Goal: Transaction & Acquisition: Subscribe to service/newsletter

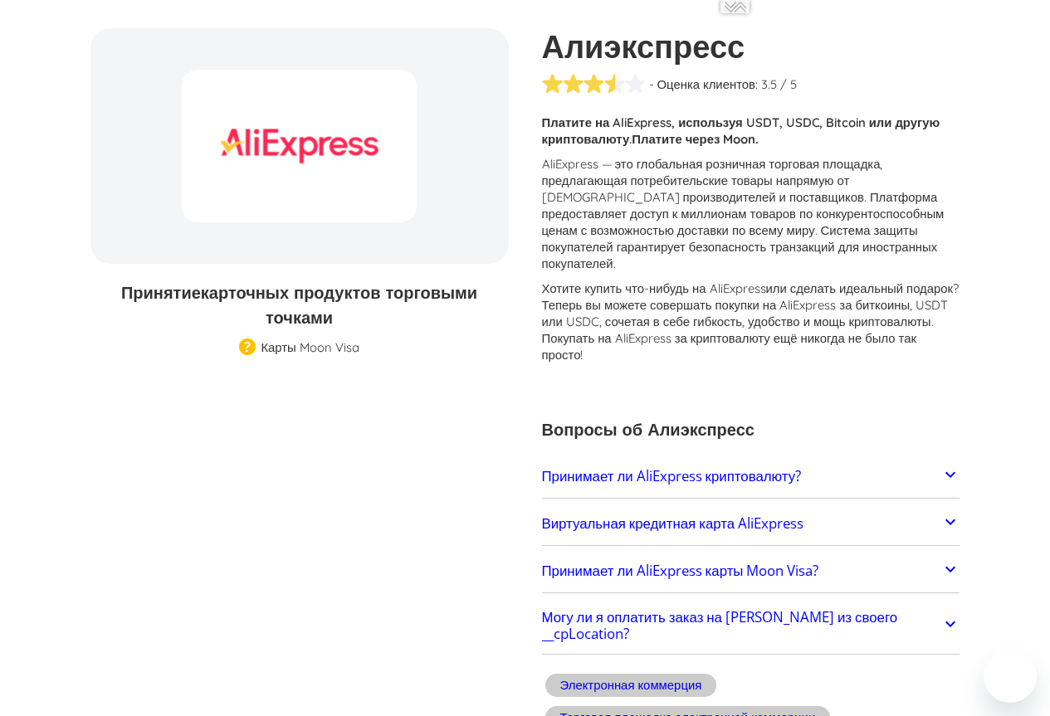
scroll to position [152, 0]
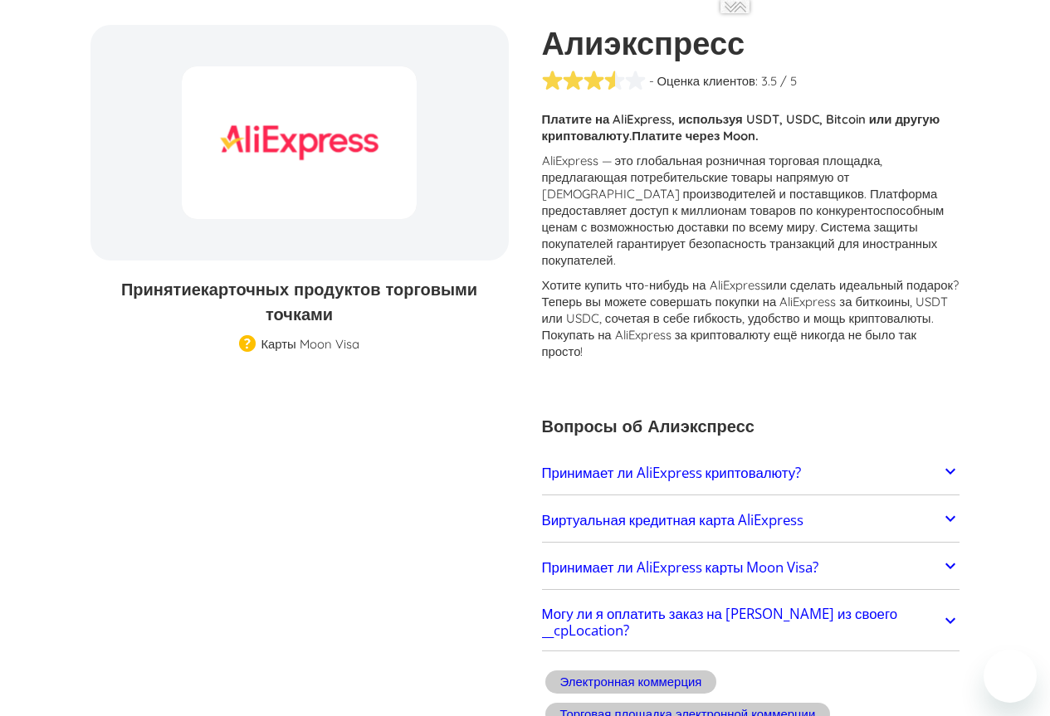
click at [794, 158] on font "AliExpress — это глобальная розничная торговая площадка, предлагающая потребите…" at bounding box center [743, 210] width 403 height 115
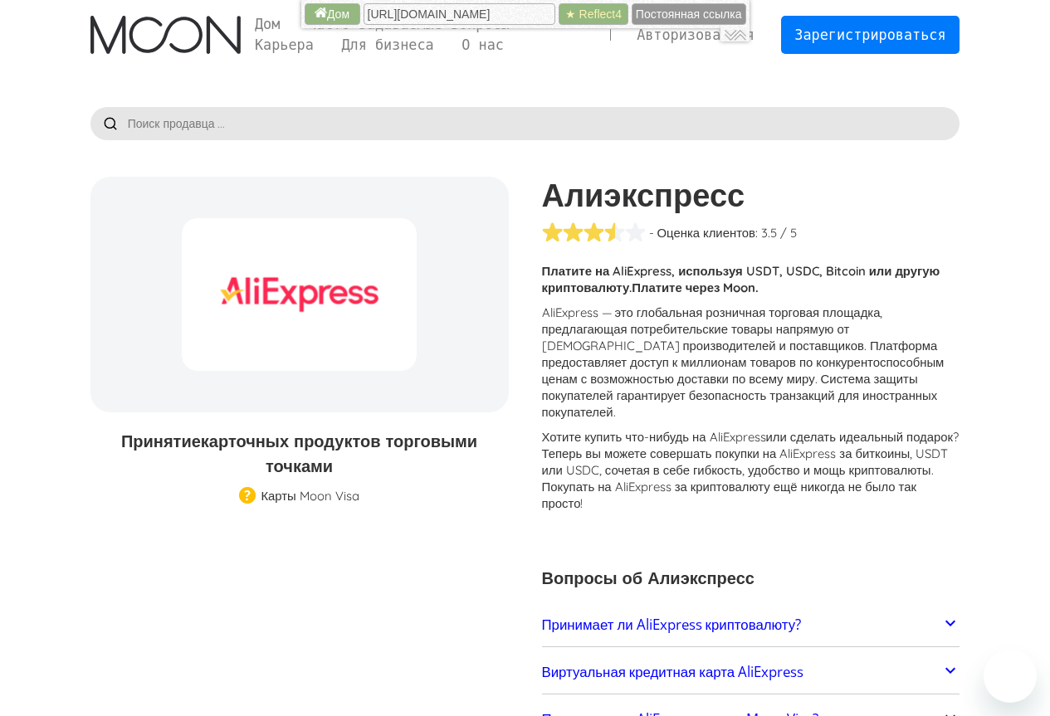
click at [736, 34] on div at bounding box center [734, 34] width 29 height 13
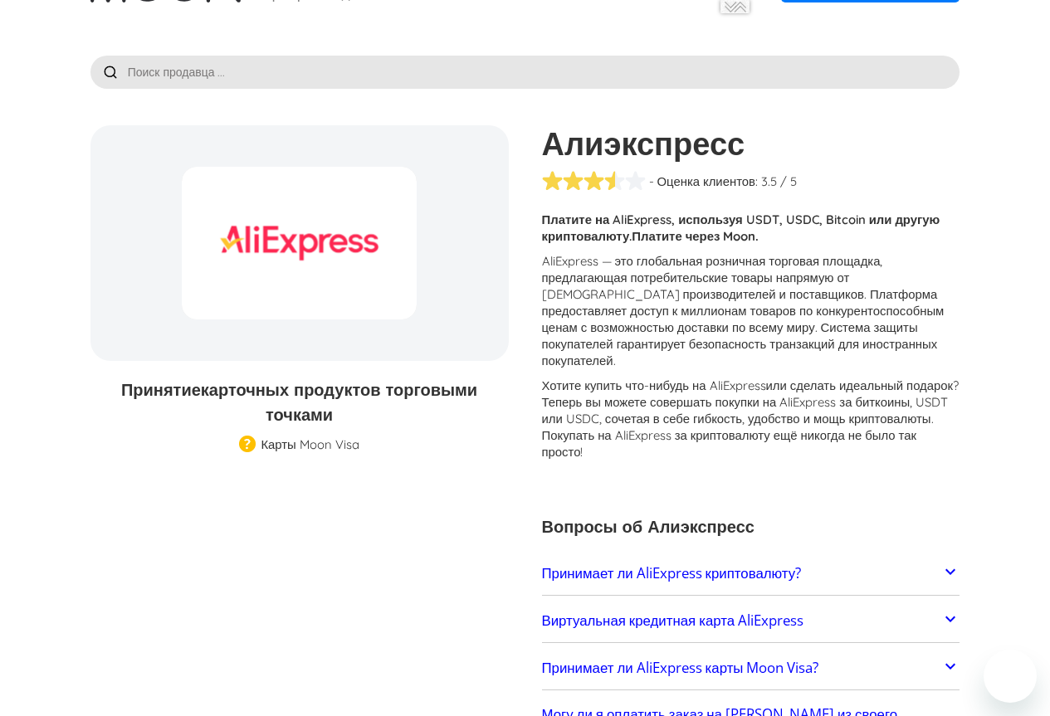
scroll to position [249, 0]
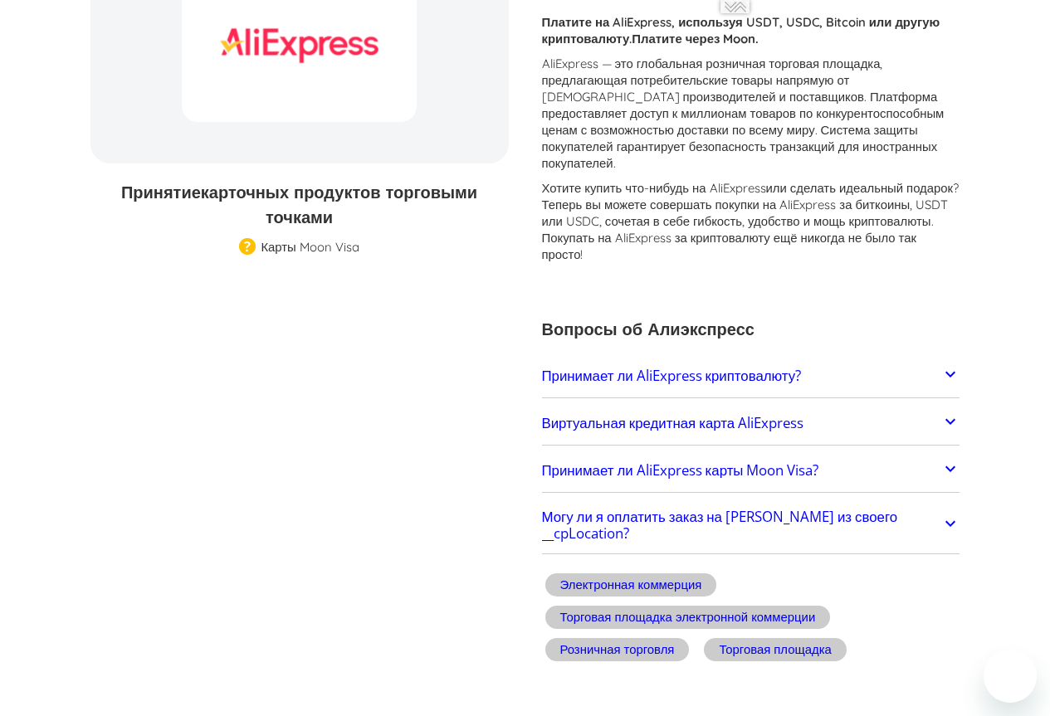
click at [949, 412] on icon at bounding box center [950, 422] width 20 height 20
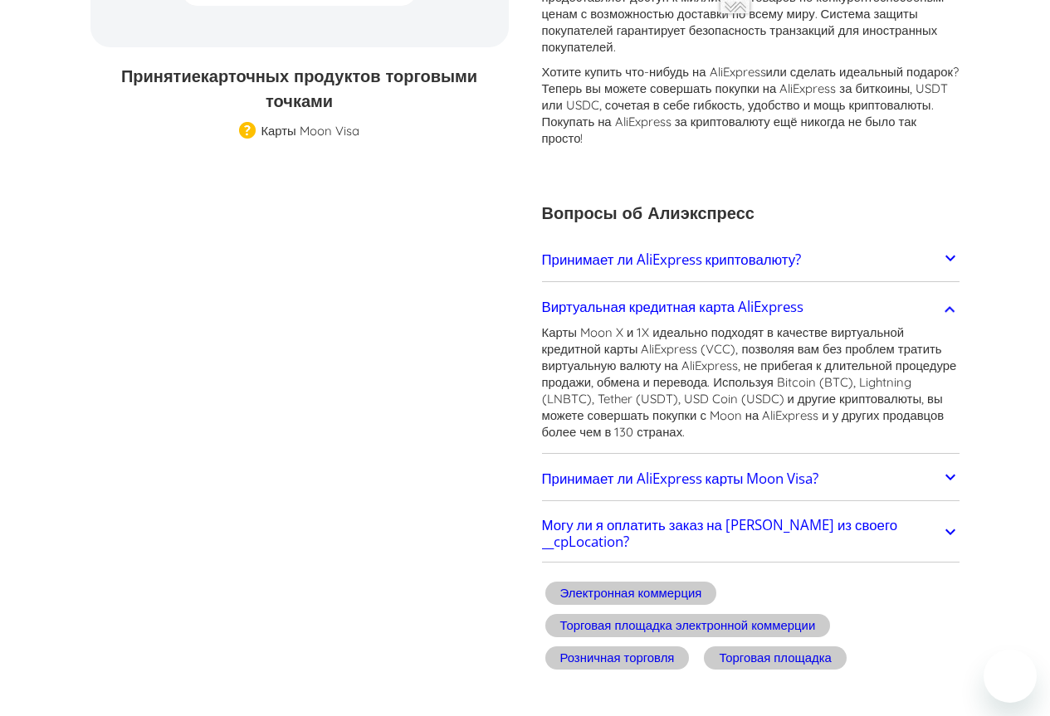
scroll to position [415, 0]
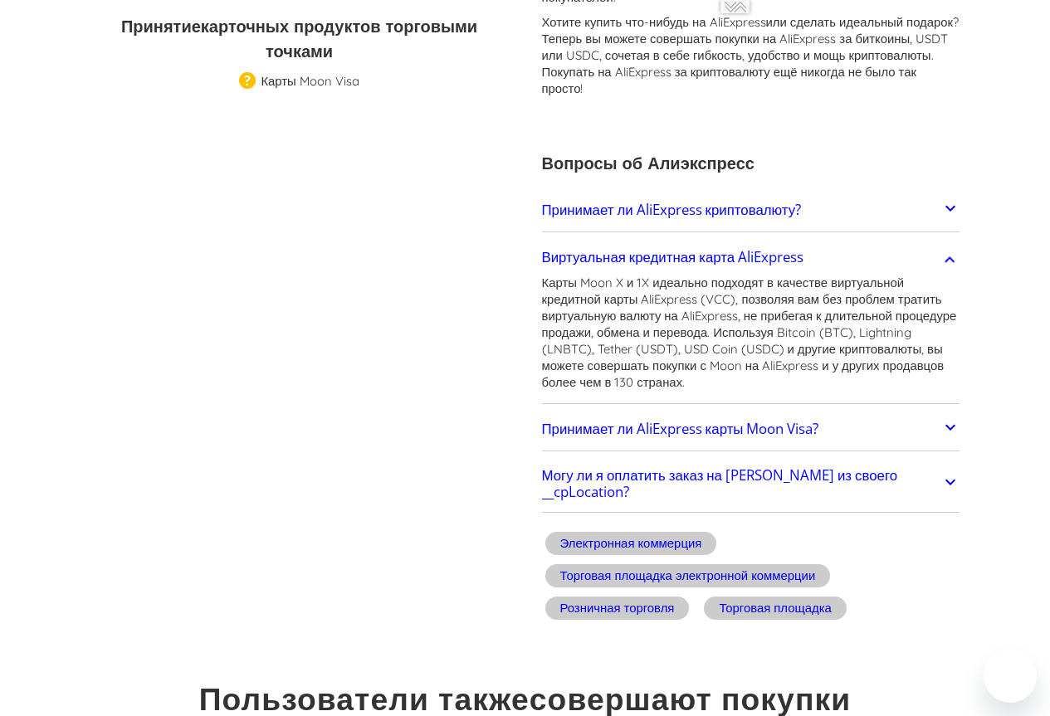
click at [946, 417] on icon at bounding box center [950, 427] width 20 height 20
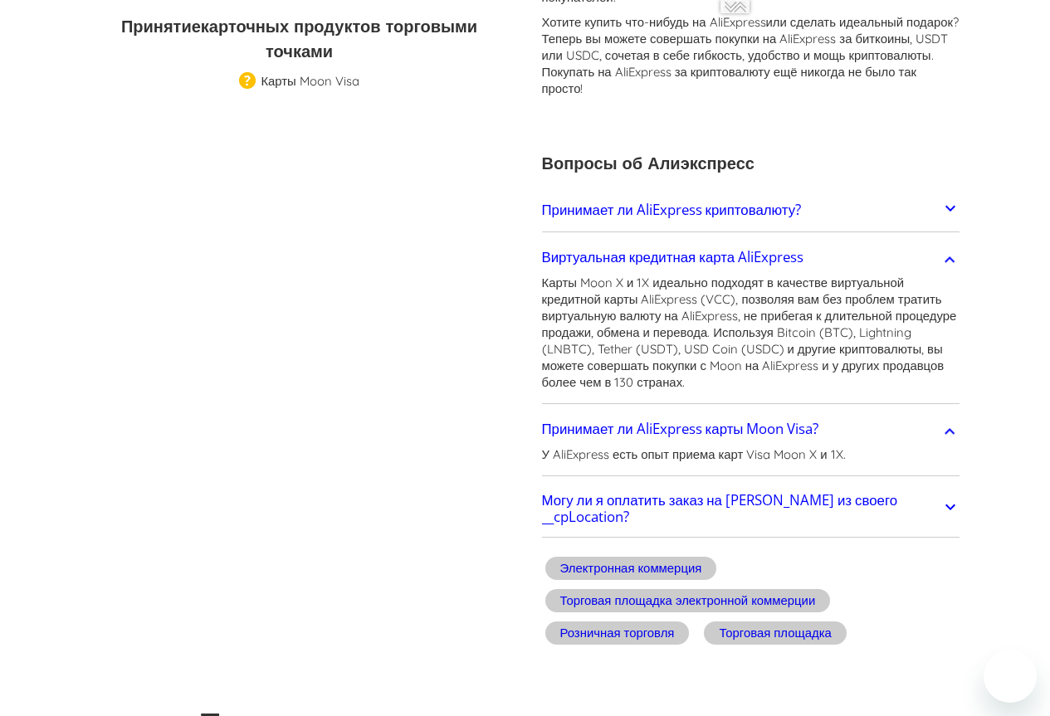
click at [950, 497] on icon at bounding box center [950, 507] width 20 height 20
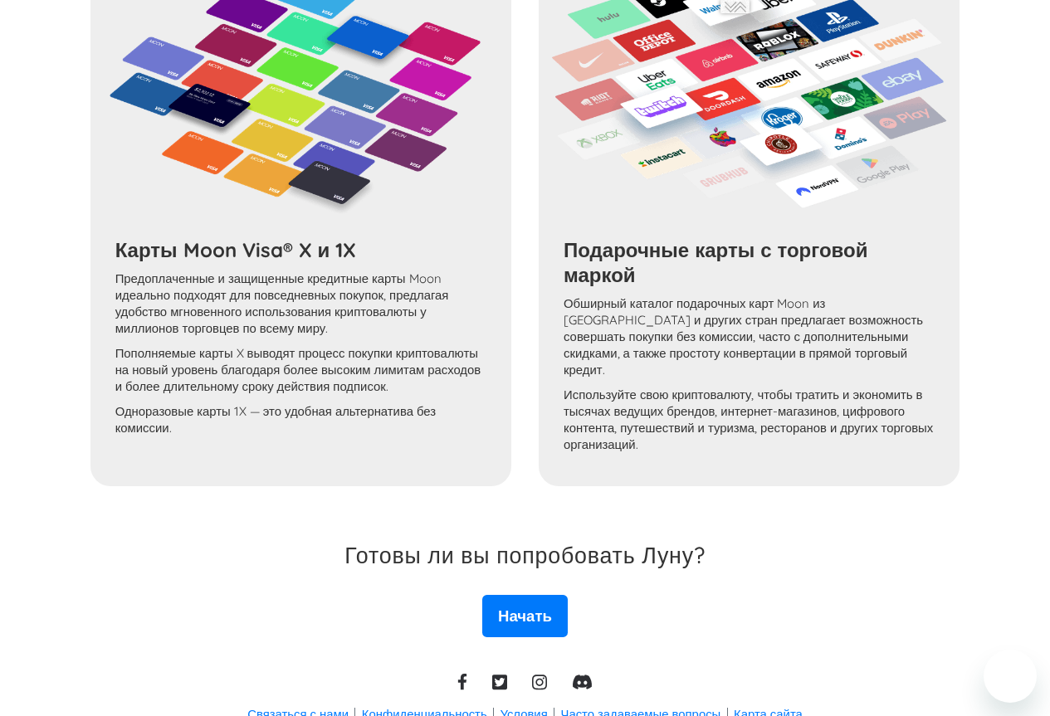
scroll to position [1990, 0]
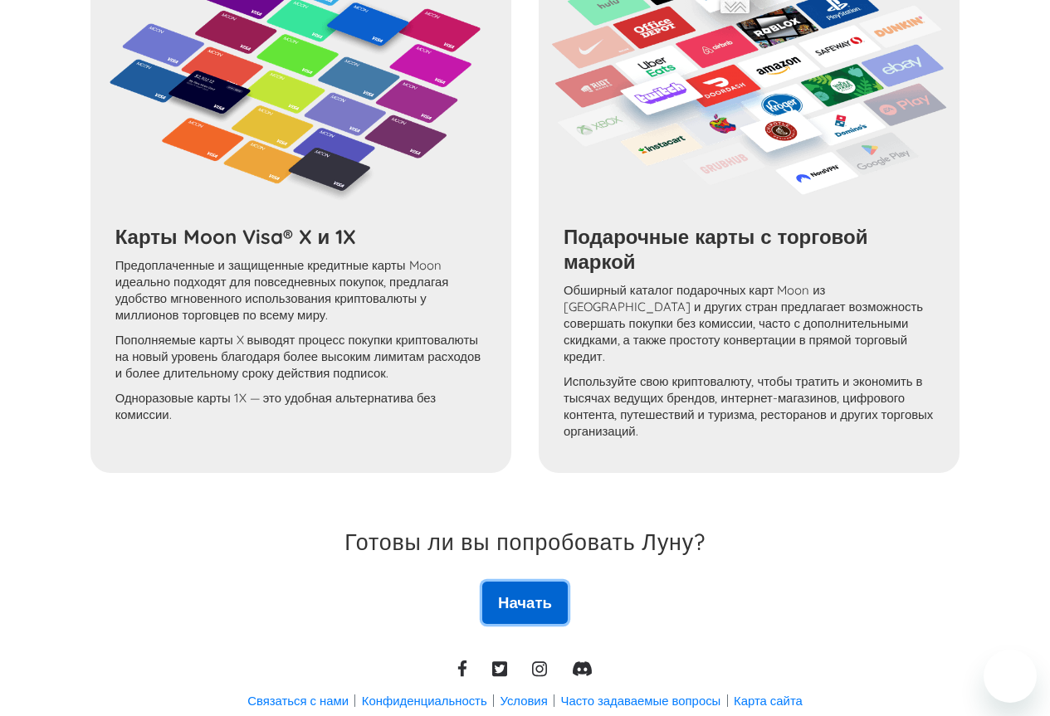
click at [535, 593] on font "Начать" at bounding box center [525, 603] width 54 height 20
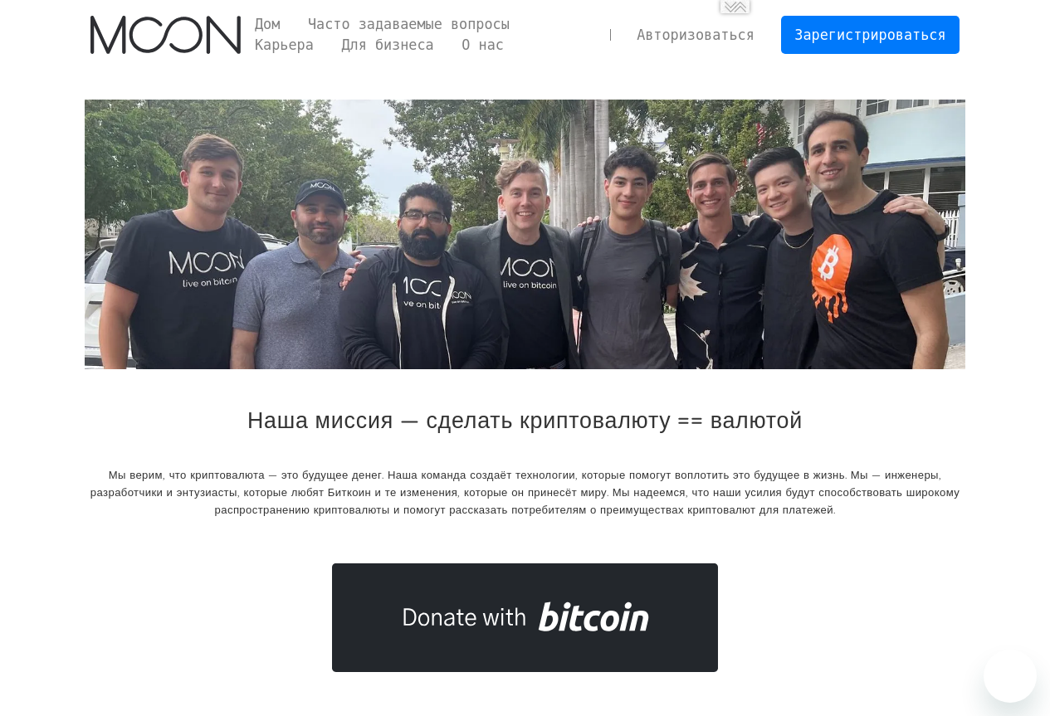
click at [579, 394] on div "Наша миссия — сделать криптовалюту == валютой Мы верим, что криптовалюта — это …" at bounding box center [525, 386] width 881 height 573
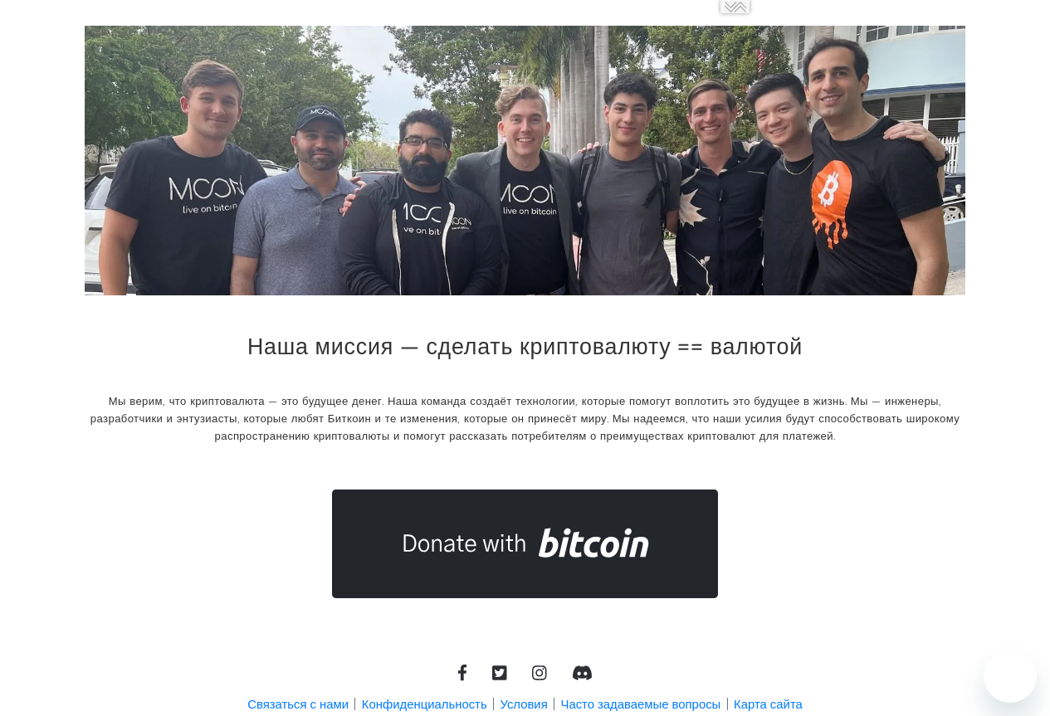
scroll to position [148, 0]
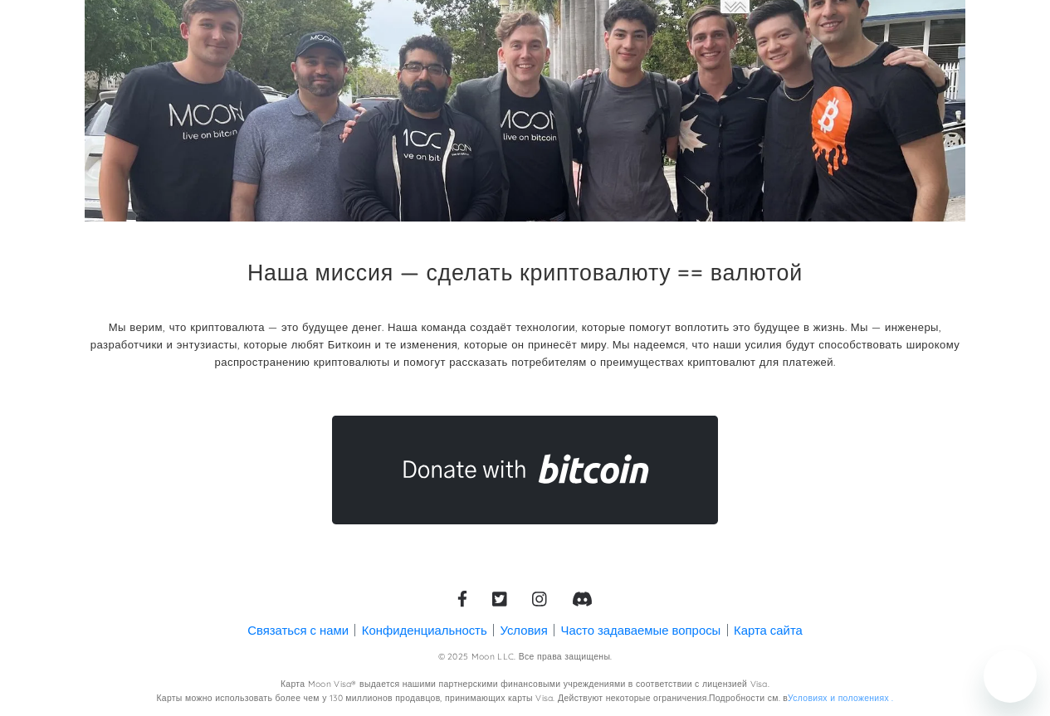
drag, startPoint x: 538, startPoint y: 450, endPoint x: 810, endPoint y: 340, distance: 293.5
